Goal: Information Seeking & Learning: Learn about a topic

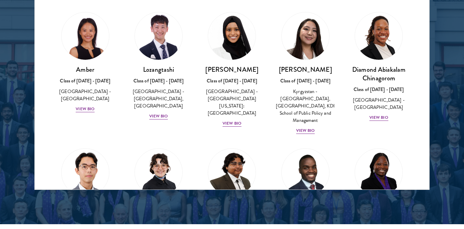
scroll to position [914, 0]
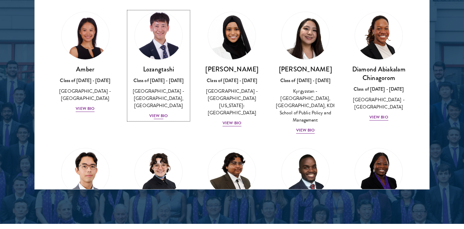
click at [157, 116] on div "View Bio" at bounding box center [158, 116] width 19 height 7
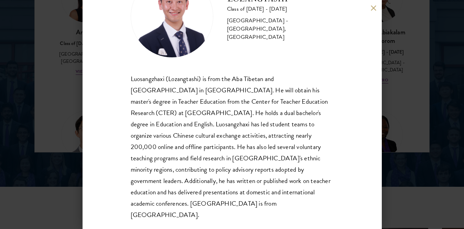
scroll to position [46, 0]
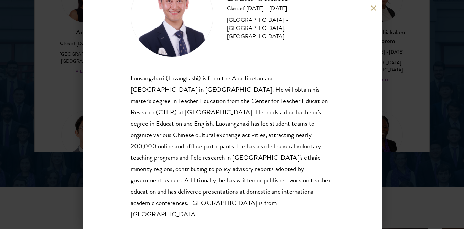
click at [370, 7] on div "Lozangtashi Class of [DATE] - [DATE] [GEOGRAPHIC_DATA] - [GEOGRAPHIC_DATA], [GE…" at bounding box center [231, 114] width 299 height 229
click at [370, 5] on button at bounding box center [373, 8] width 6 height 6
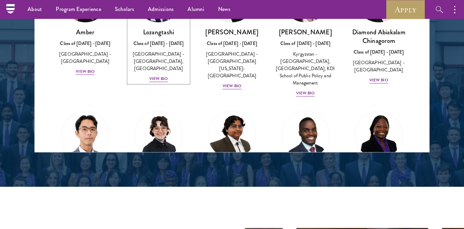
scroll to position [926, 0]
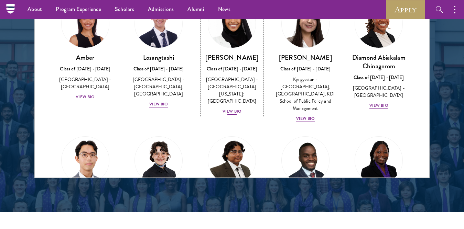
click at [230, 108] on div "View Bio" at bounding box center [231, 111] width 19 height 7
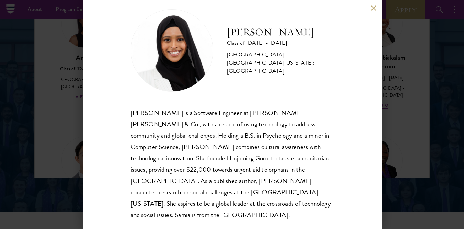
scroll to position [12, 0]
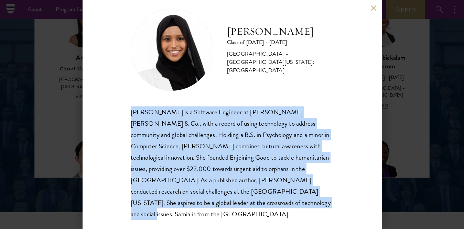
drag, startPoint x: 130, startPoint y: 111, endPoint x: 205, endPoint y: 212, distance: 126.3
click at [205, 212] on div "[PERSON_NAME] Class of [DATE] - [DATE] [GEOGRAPHIC_DATA] - [GEOGRAPHIC_DATA][US…" at bounding box center [231, 114] width 299 height 229
click at [371, 7] on button at bounding box center [373, 8] width 6 height 6
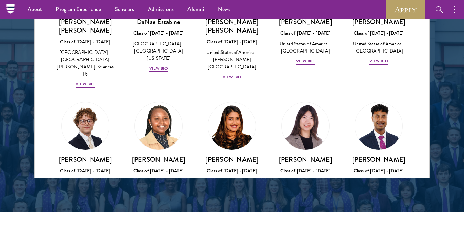
scroll to position [1003, 0]
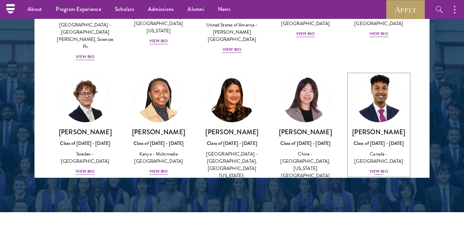
click at [369, 168] on div "View Bio" at bounding box center [378, 171] width 19 height 7
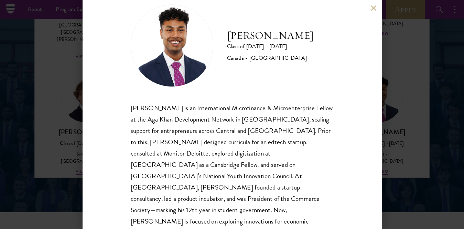
scroll to position [23, 0]
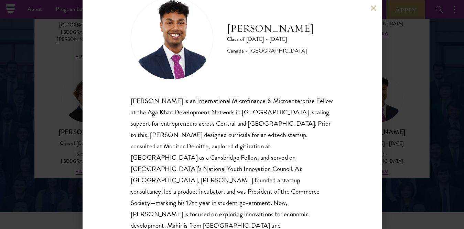
click at [371, 9] on button at bounding box center [373, 8] width 6 height 6
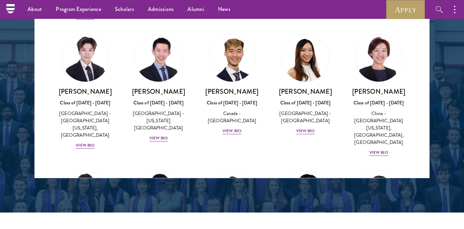
scroll to position [1873, 0]
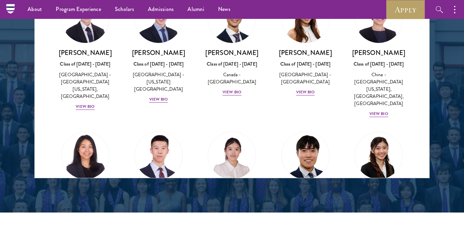
drag, startPoint x: 431, startPoint y: 84, endPoint x: 425, endPoint y: 82, distance: 6.1
click at [425, 82] on section "Scholar Directory Congratulations and welcome to the Schwarzman Scholars Class …" at bounding box center [232, 4] width 464 height 418
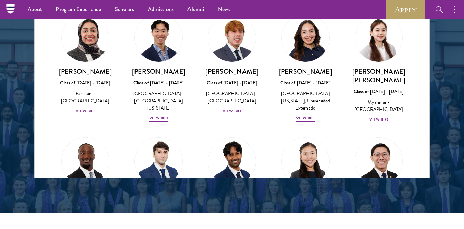
scroll to position [2411, 0]
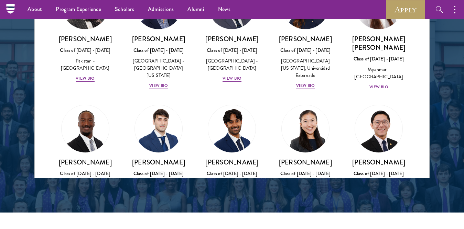
drag, startPoint x: 429, startPoint y: 108, endPoint x: 425, endPoint y: 106, distance: 4.2
click at [425, 106] on div "Viewing all scholars - 145 results Clear filters Amber Class of [DATE] - [DATE]…" at bounding box center [231, 75] width 395 height 206
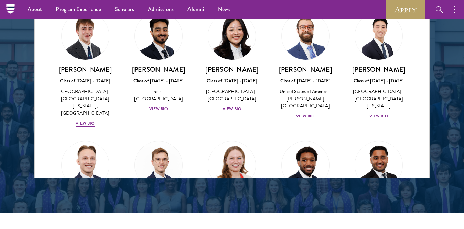
scroll to position [2910, 0]
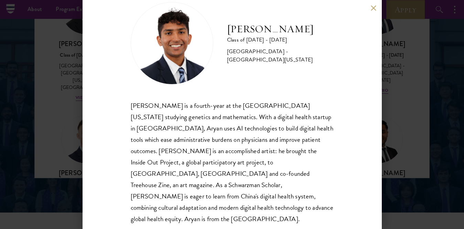
scroll to position [23, 0]
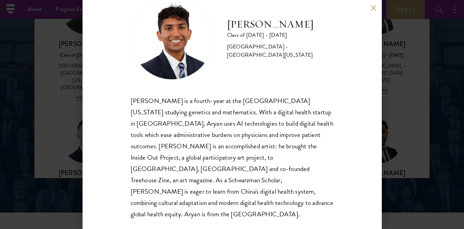
click at [375, 5] on button at bounding box center [373, 8] width 6 height 6
